Goal: Answer question/provide support: Share knowledge or assist other users

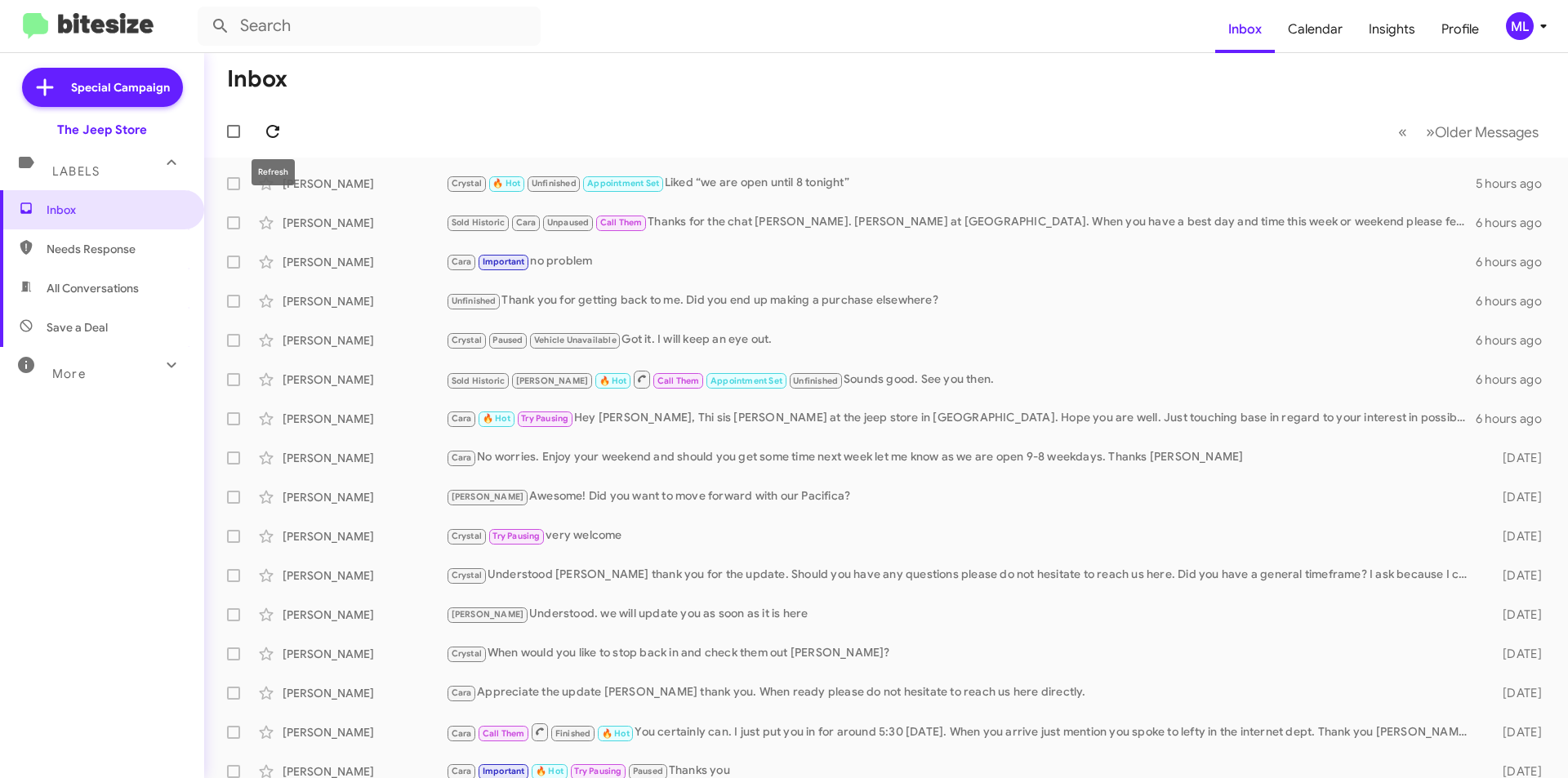
click at [273, 129] on icon at bounding box center [272, 131] width 19 height 19
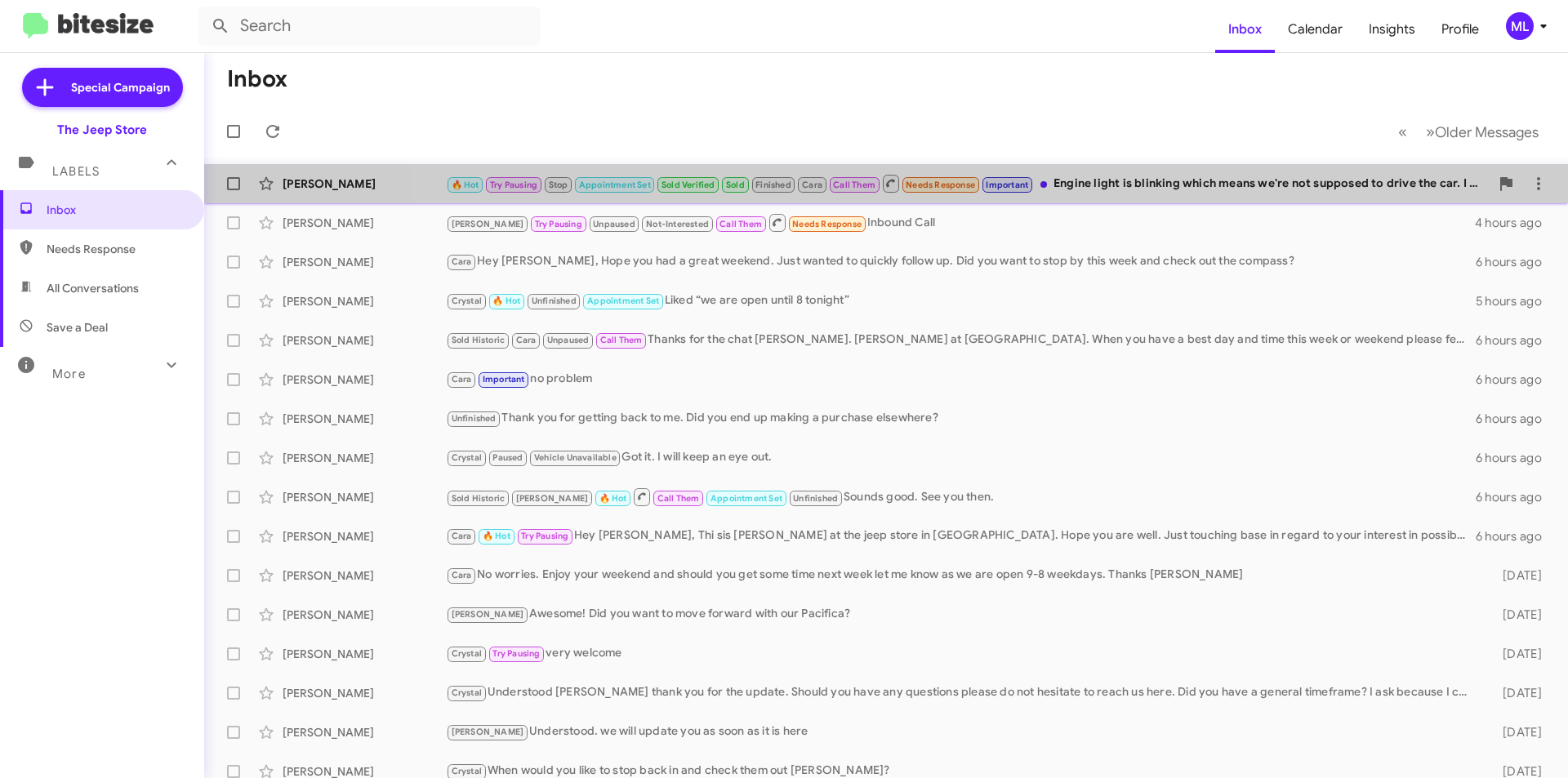
click at [1123, 193] on div "🔥 Hot Try Pausing Stop Appointment Set Sold Verified Sold Finished Cara Call Th…" at bounding box center [968, 183] width 1043 height 20
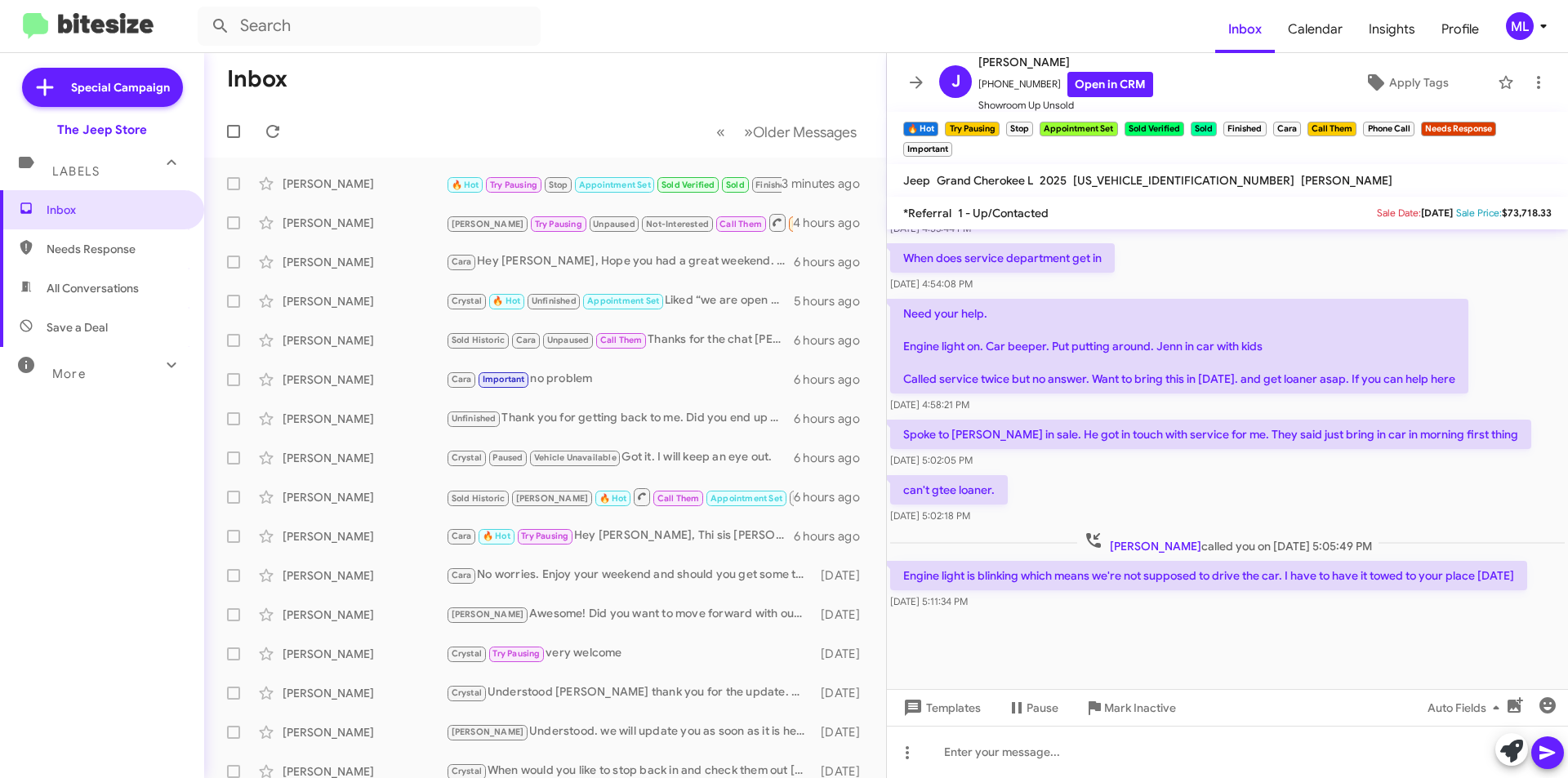
scroll to position [704, 0]
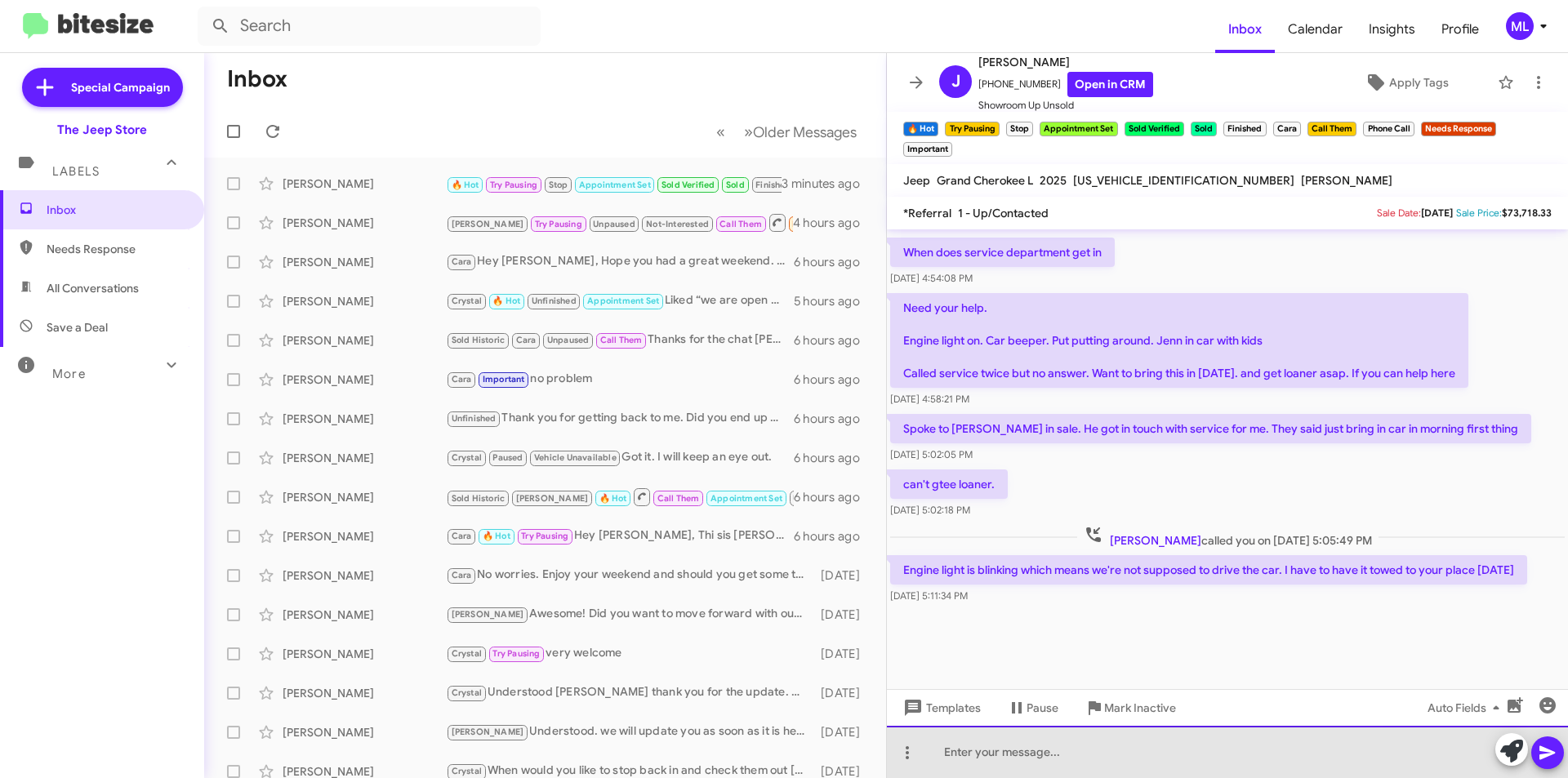
click at [1061, 754] on div at bounding box center [1228, 752] width 681 height 52
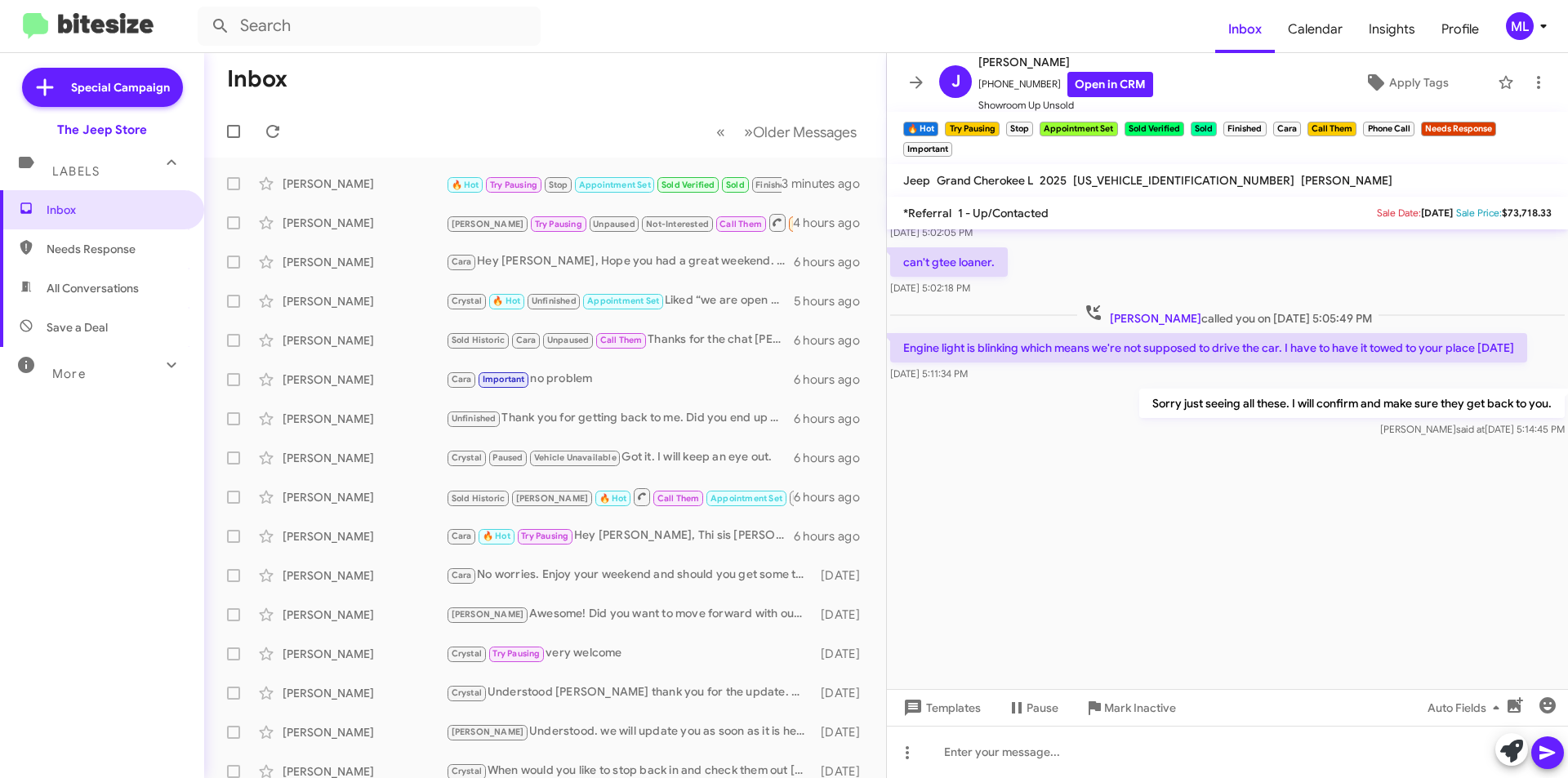
scroll to position [3305, 0]
click at [1493, 120] on span "×" at bounding box center [1493, 121] width 13 height 19
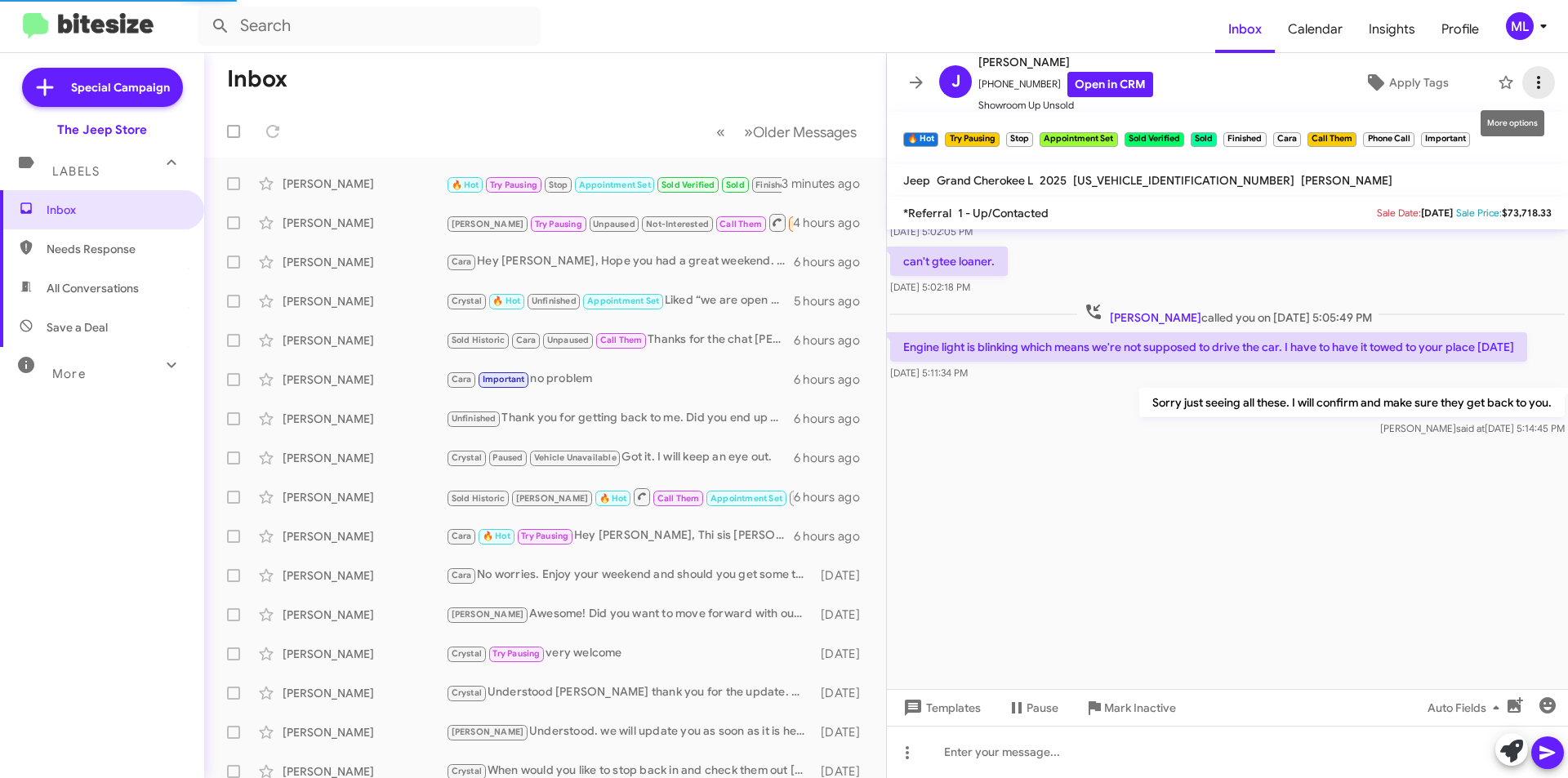
click at [1529, 84] on icon at bounding box center [1538, 82] width 19 height 19
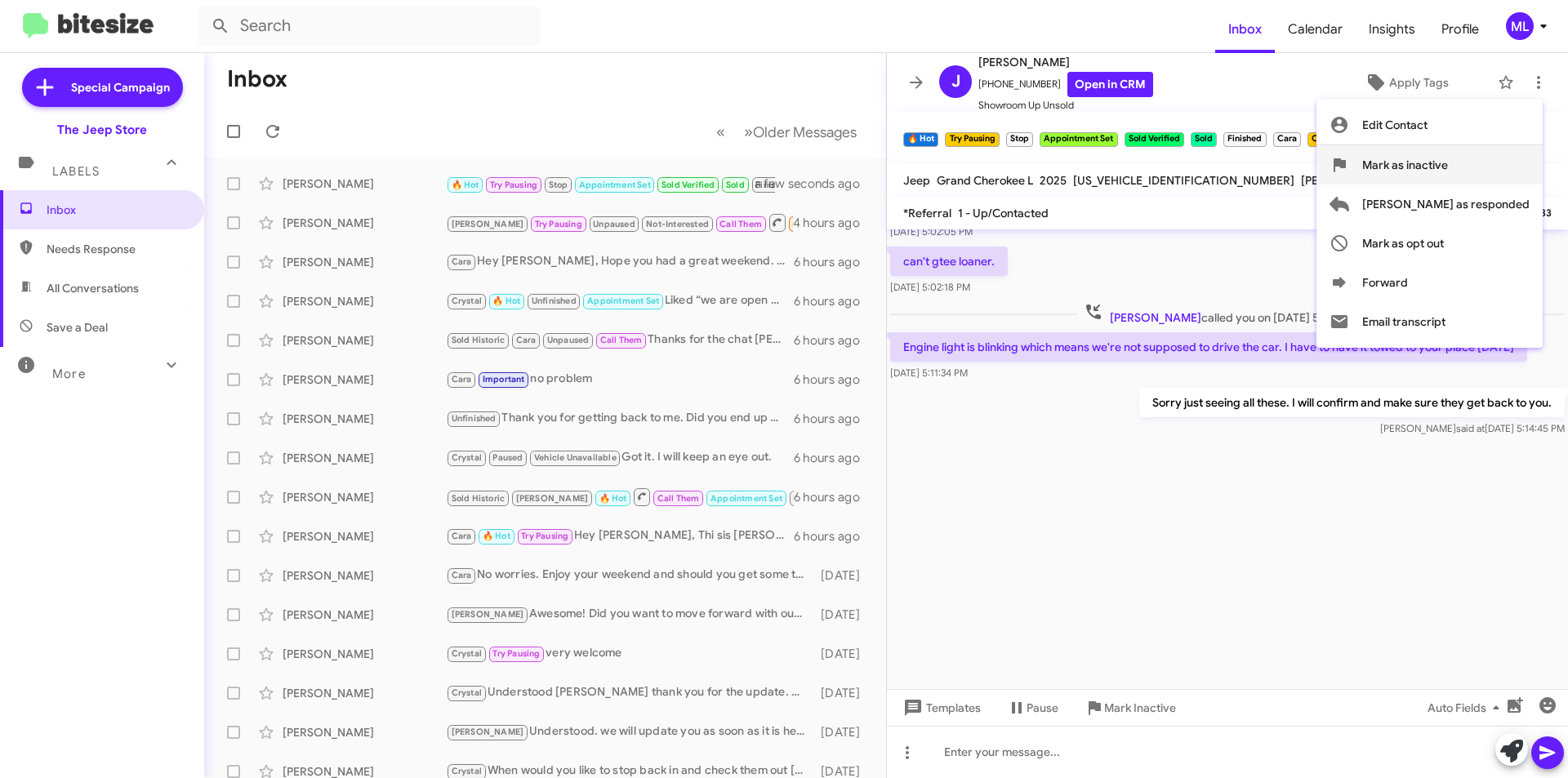
click at [1448, 150] on span "Mark as inactive" at bounding box center [1404, 165] width 86 height 39
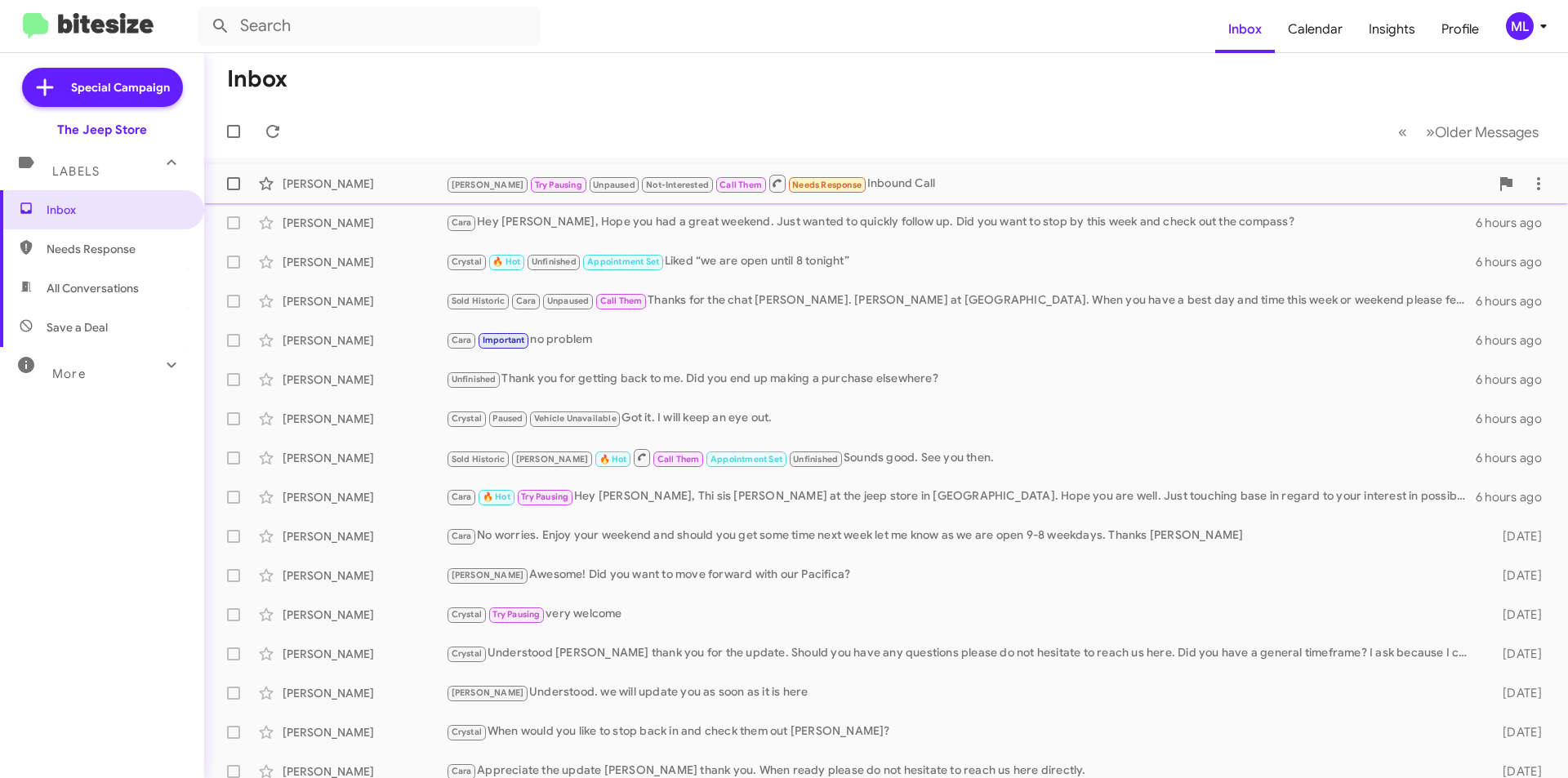
click at [859, 181] on div "[PERSON_NAME] Pausing Unpaused Not-Interested Call Them Needs Response Inbound …" at bounding box center [968, 183] width 1043 height 20
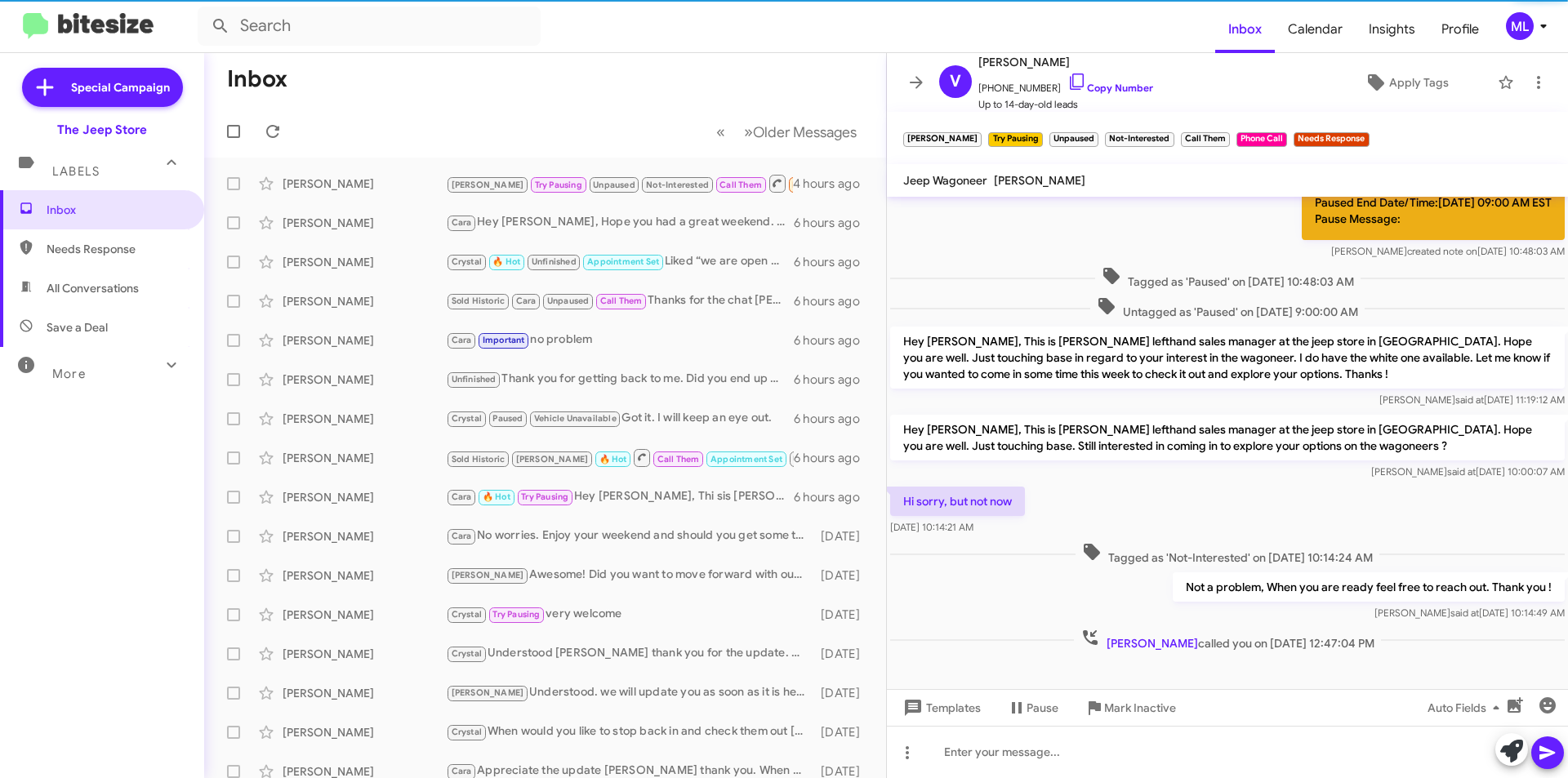
scroll to position [267, 0]
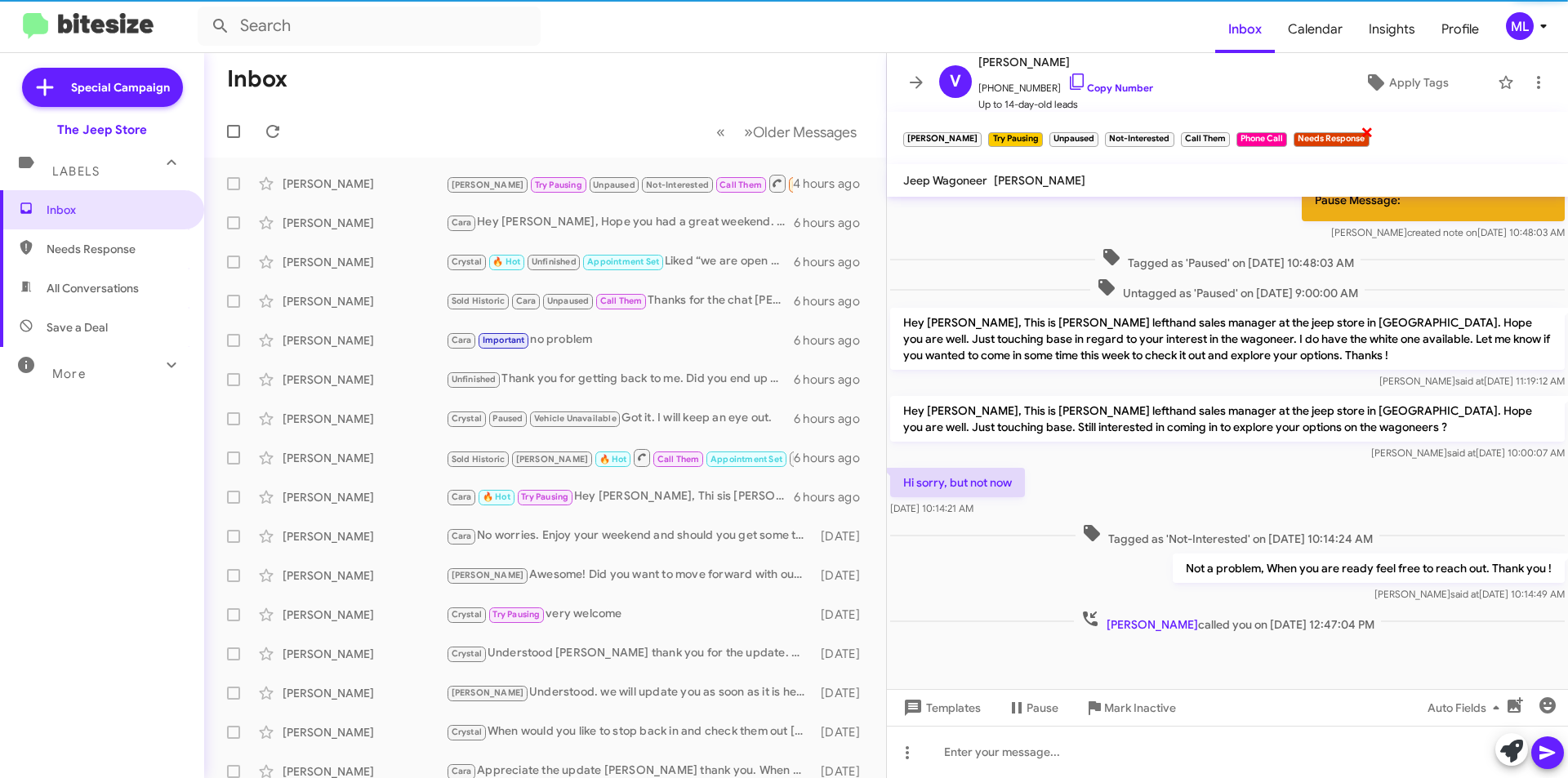
click at [1361, 130] on span "×" at bounding box center [1367, 131] width 13 height 19
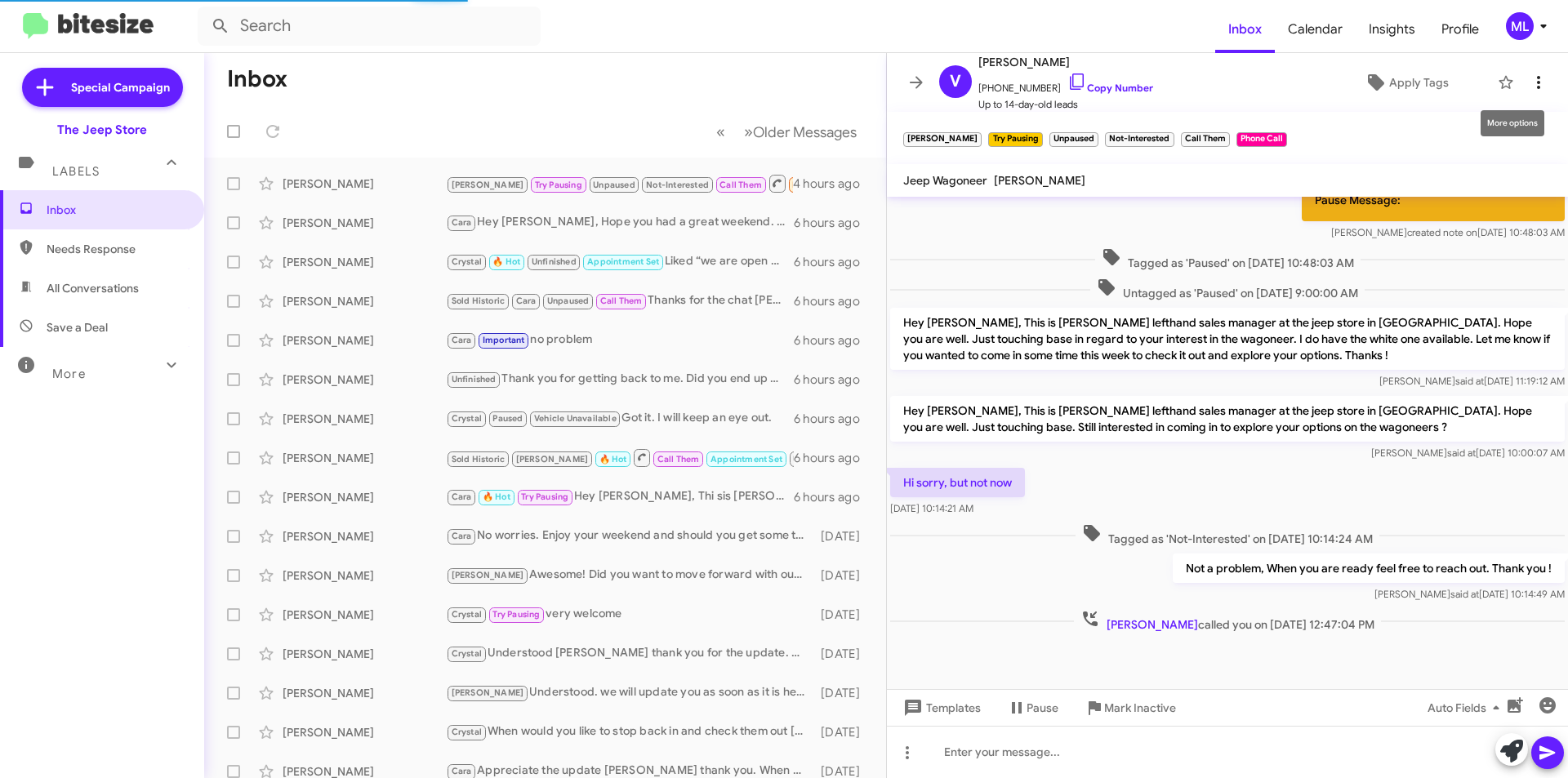
scroll to position [247, 0]
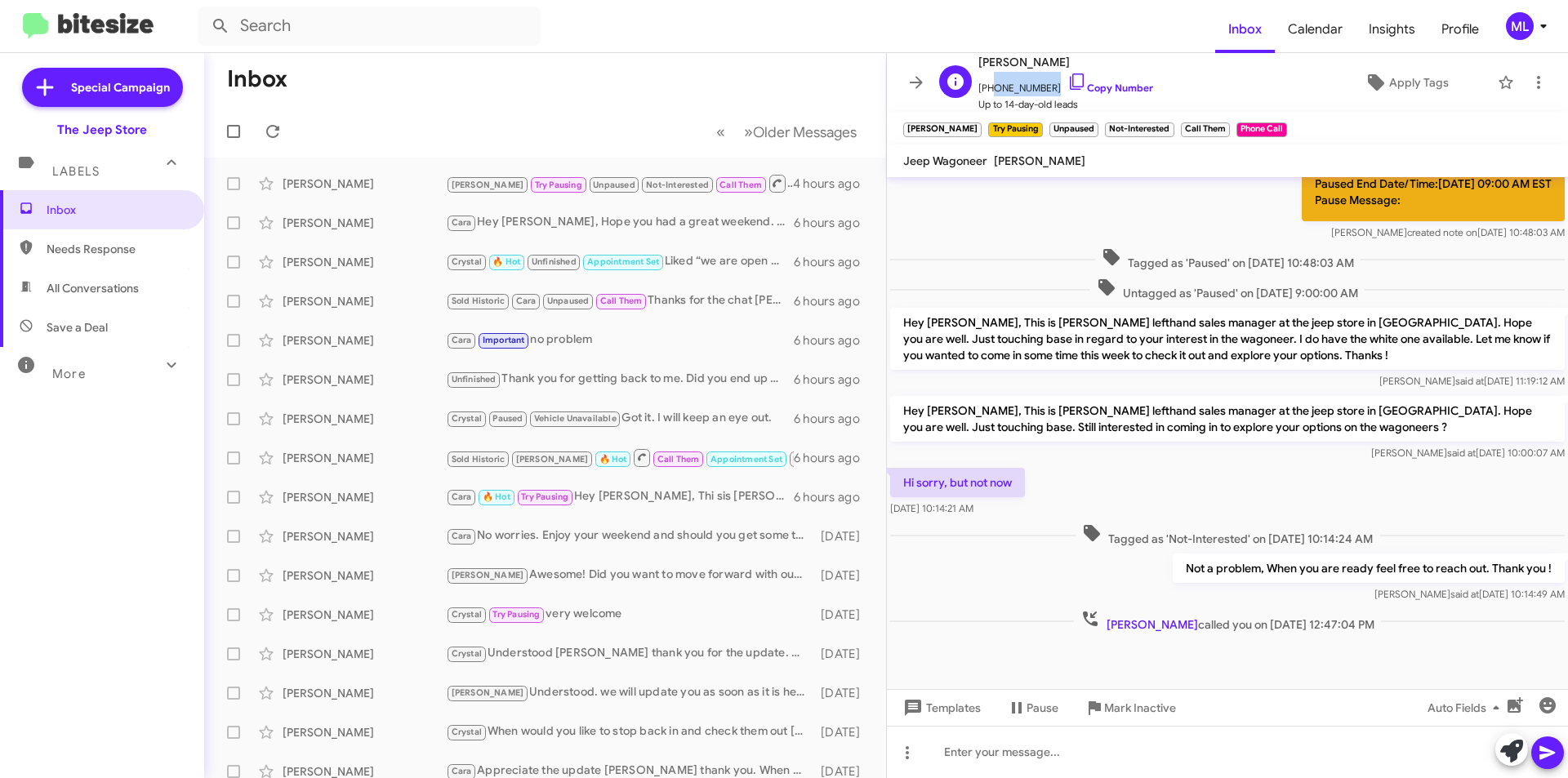
drag, startPoint x: 1043, startPoint y: 91, endPoint x: 989, endPoint y: 88, distance: 54.1
click at [989, 88] on span "[PHONE_NUMBER] Copy Number" at bounding box center [1066, 84] width 175 height 24
copy span "9083804192"
